Goal: Find specific page/section: Find specific page/section

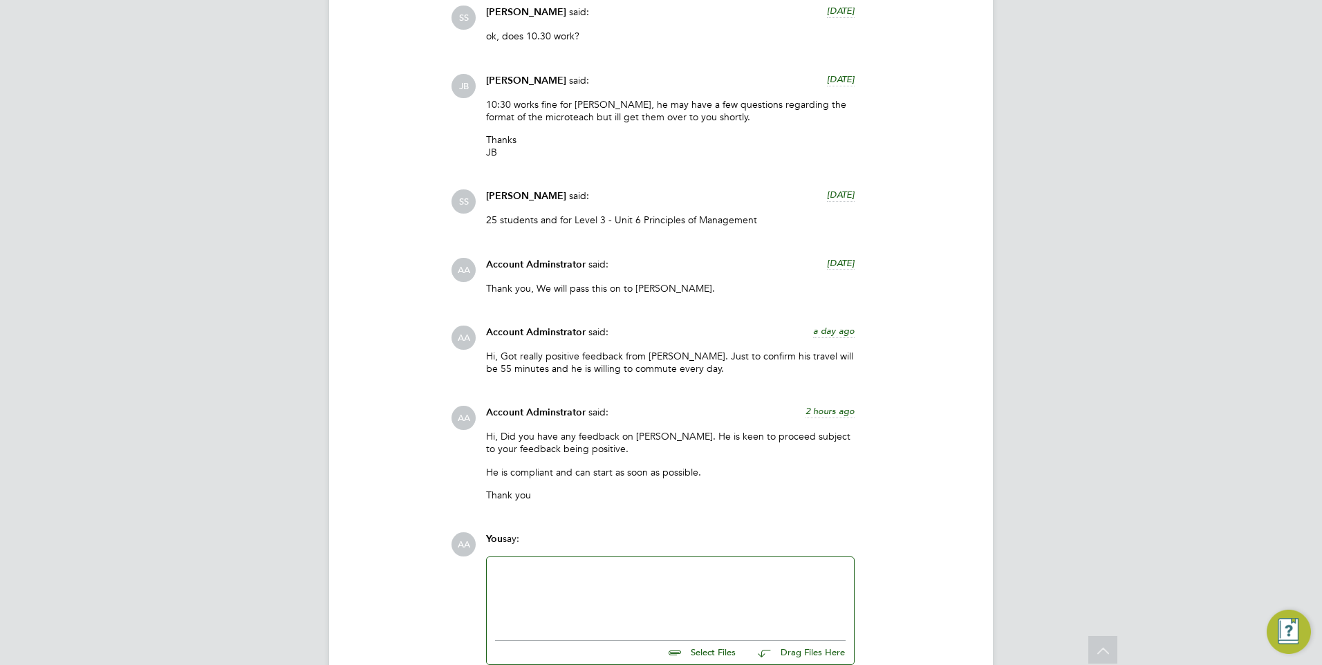
scroll to position [1798, 0]
